Goal: Go to known website: Access a specific website the user already knows

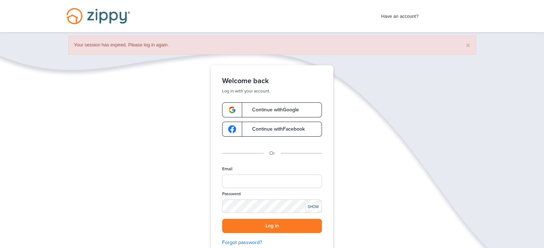
click at [282, 113] on link "Continue with Google" at bounding box center [272, 110] width 100 height 15
